Goal: Information Seeking & Learning: Learn about a topic

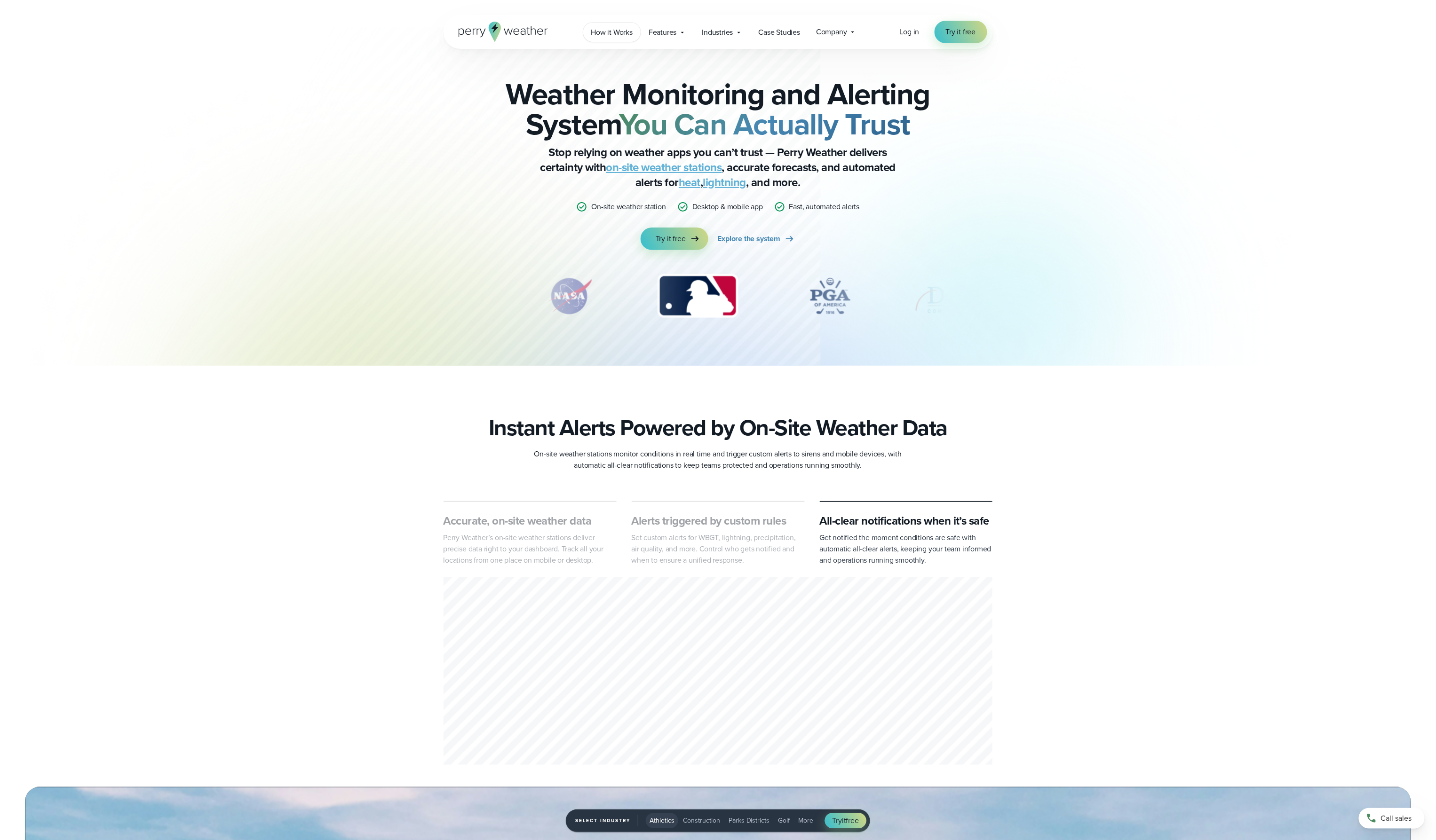
click at [621, 29] on span "How it Works" at bounding box center [612, 32] width 42 height 11
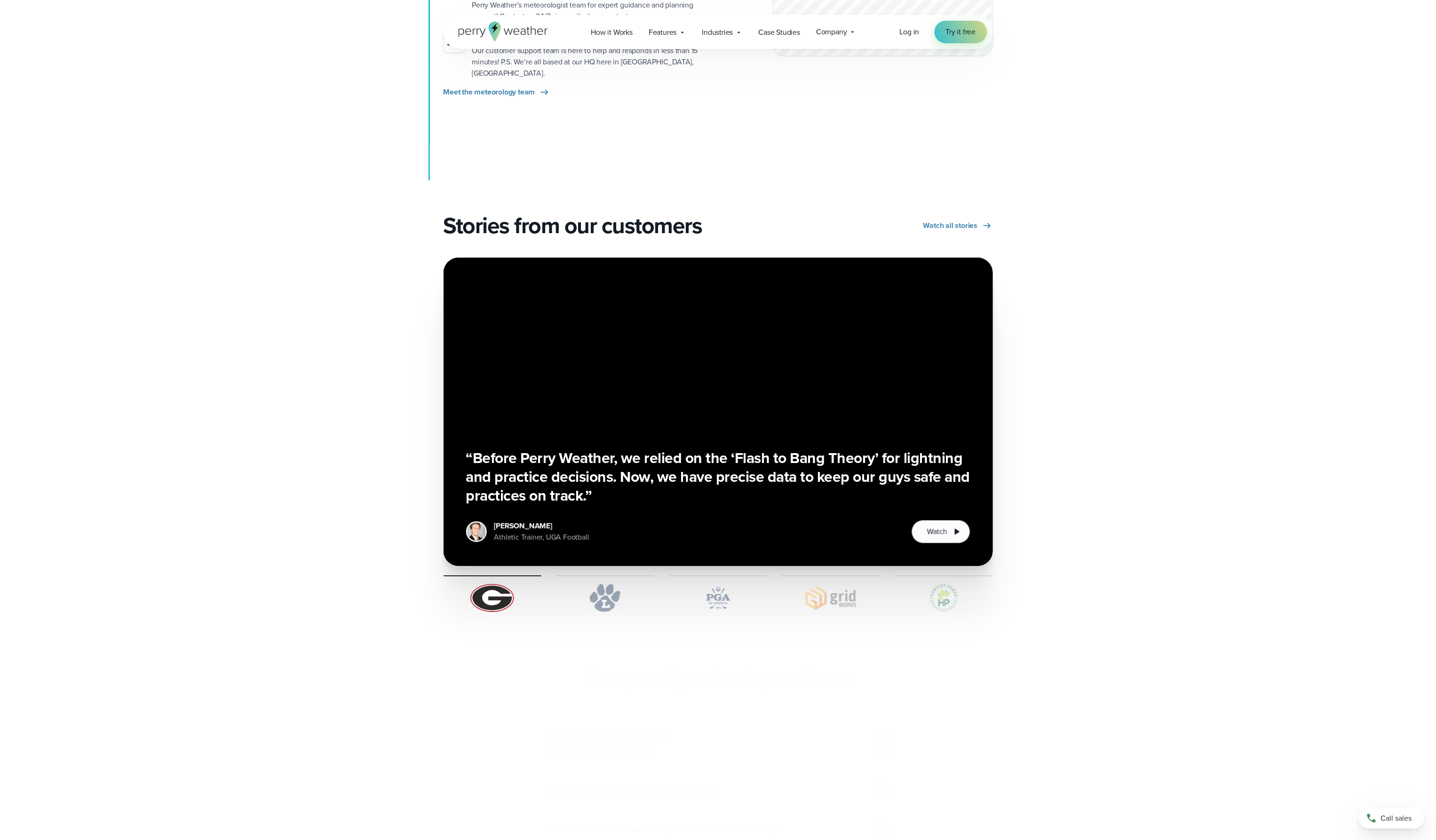
scroll to position [1528, 0]
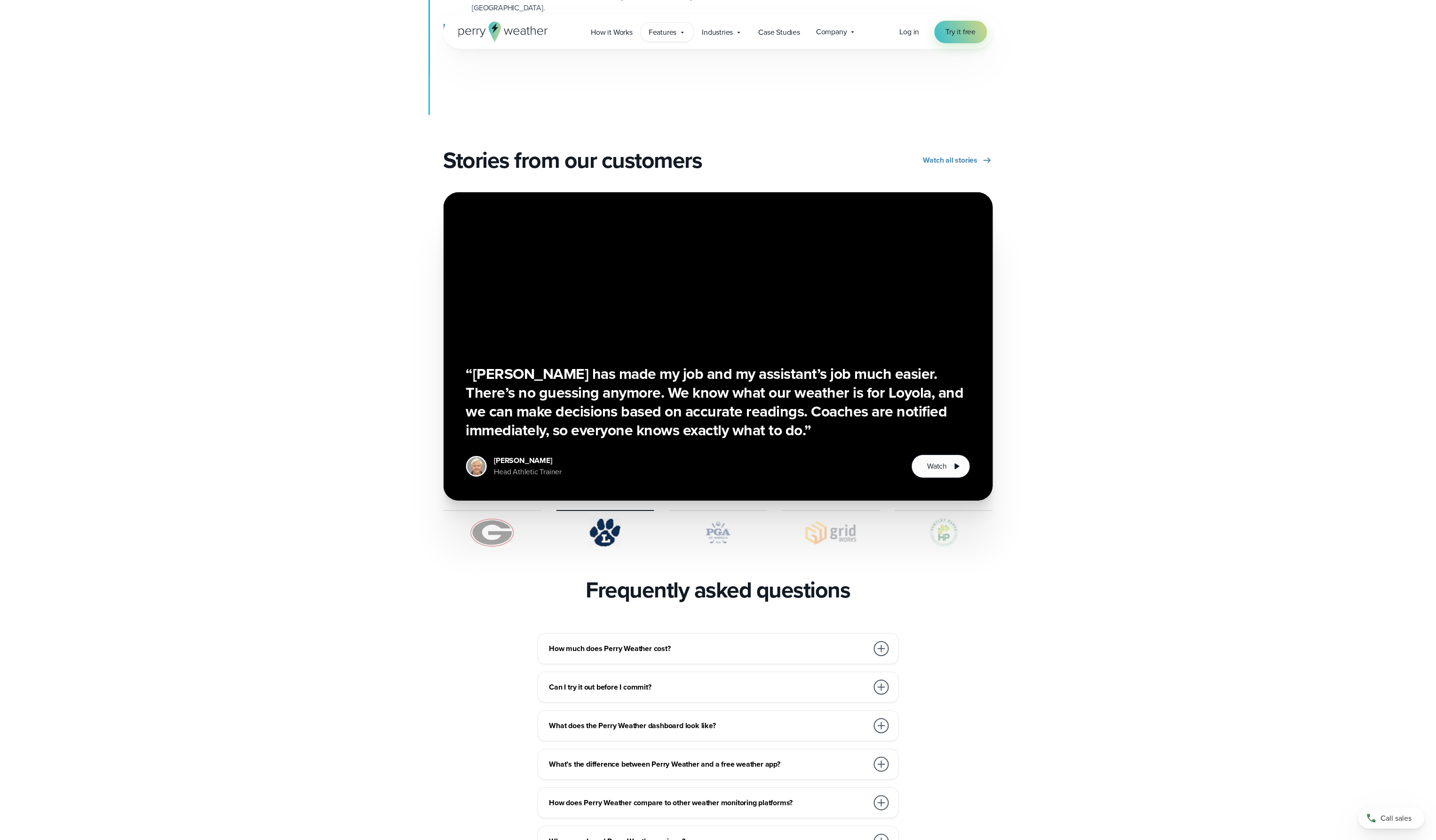
click at [661, 32] on span "Features" at bounding box center [663, 32] width 28 height 11
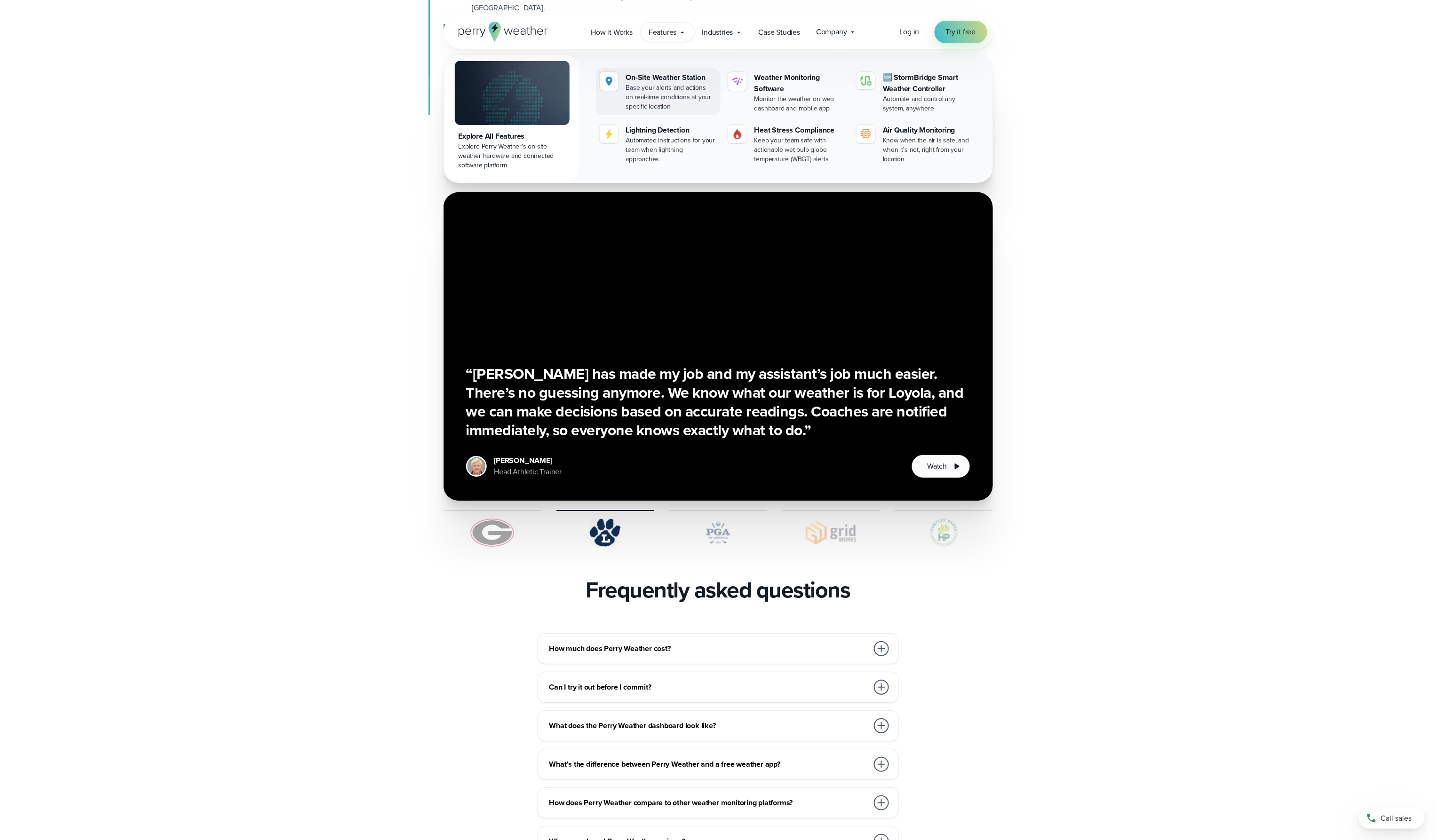
click at [668, 93] on div "Base your alerts and actions on real-time conditions at your specific location" at bounding box center [671, 97] width 91 height 28
